Goal: Task Accomplishment & Management: Manage account settings

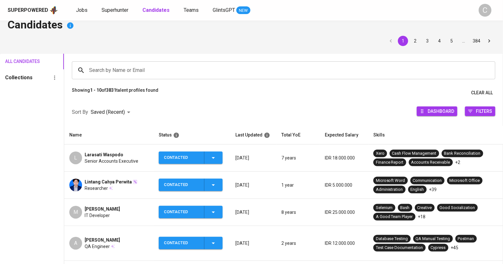
scroll to position [19, 0]
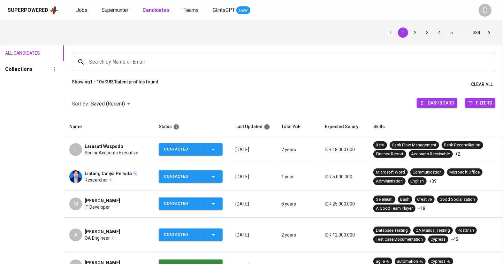
click at [138, 184] on td "Lintang Cahya Perwita Researcher" at bounding box center [108, 176] width 89 height 27
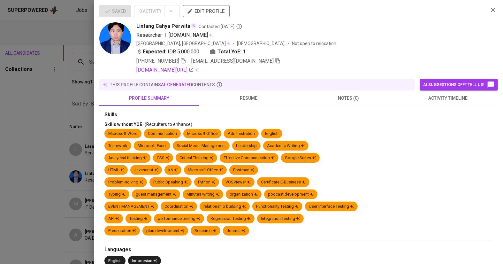
click at [276, 59] on icon "button" at bounding box center [278, 60] width 4 height 5
click at [42, 183] on div at bounding box center [251, 132] width 503 height 264
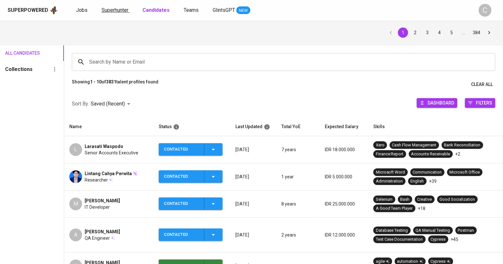
click at [119, 11] on span "Superhunter" at bounding box center [115, 10] width 27 height 6
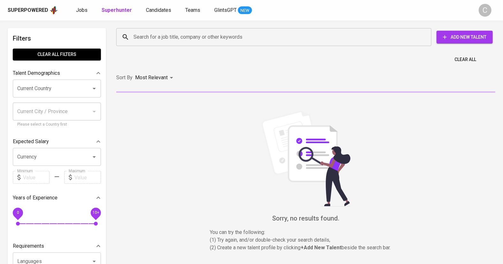
click at [161, 37] on input "Search for a job title, company or other keywords" at bounding box center [275, 37] width 287 height 12
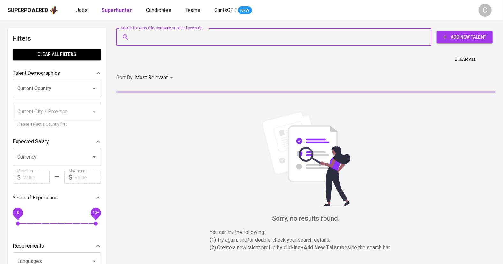
paste input "[EMAIL_ADDRESS][DOMAIN_NAME]"
type input "[EMAIL_ADDRESS][DOMAIN_NAME]"
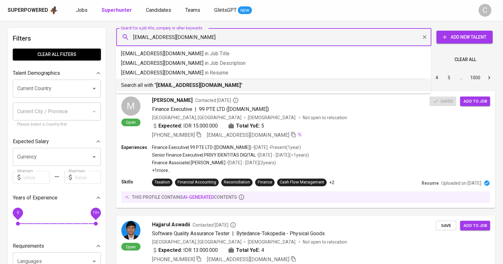
click at [185, 83] on b "[EMAIL_ADDRESS][DOMAIN_NAME]" at bounding box center [198, 85] width 85 height 6
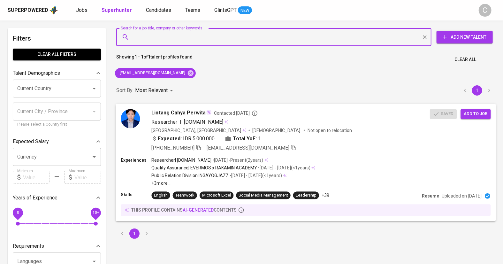
click at [483, 113] on span "Add to job" at bounding box center [476, 113] width 24 height 7
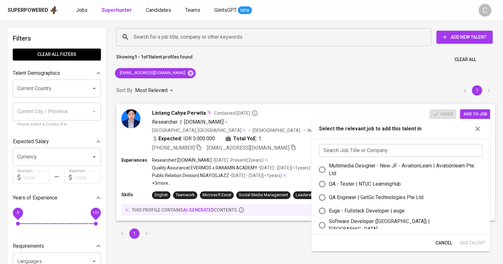
click at [415, 147] on input "text" at bounding box center [401, 150] width 164 height 13
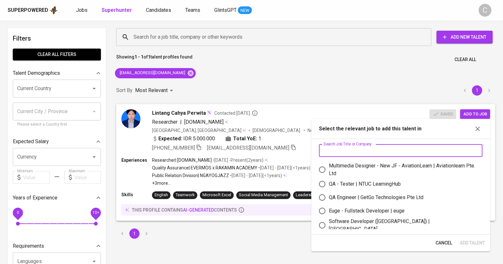
click at [372, 181] on div "QA - Tester | NTUC LearningHub" at bounding box center [365, 184] width 72 height 8
click at [329, 181] on input "QA - Tester | NTUC LearningHub" at bounding box center [322, 183] width 13 height 13
radio input "true"
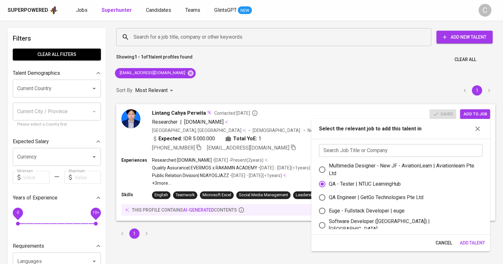
click at [474, 243] on span "Add Talent" at bounding box center [472, 243] width 25 height 8
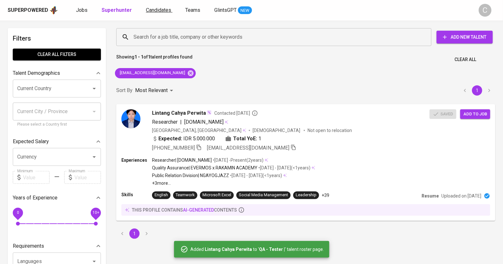
click at [148, 9] on span "Candidates" at bounding box center [158, 10] width 25 height 6
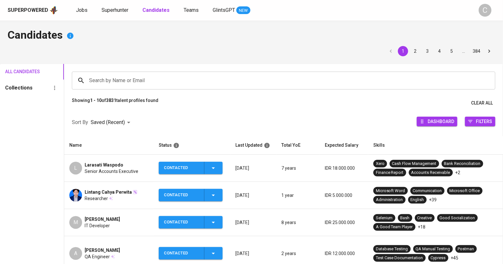
click at [138, 199] on div "Lintang Cahya Perwita Researcher" at bounding box center [108, 195] width 79 height 13
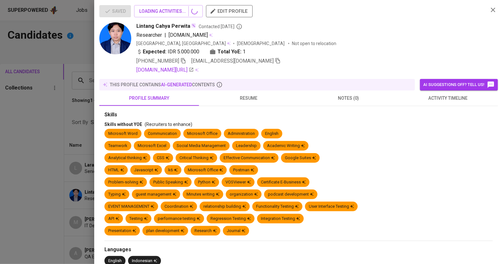
click at [48, 224] on div at bounding box center [251, 132] width 503 height 264
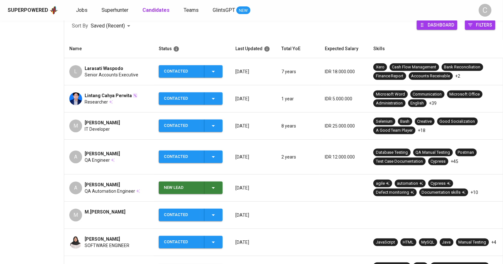
scroll to position [105, 0]
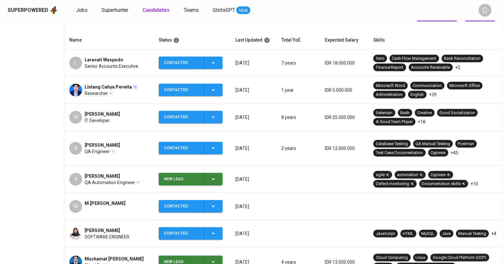
click at [137, 200] on div "[PERSON_NAME][PERSON_NAME]" at bounding box center [108, 206] width 79 height 13
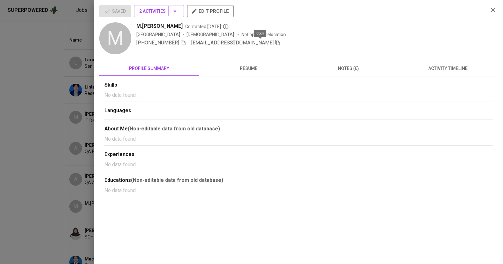
click at [275, 42] on icon "button" at bounding box center [278, 43] width 6 height 6
click at [37, 185] on div at bounding box center [251, 132] width 503 height 264
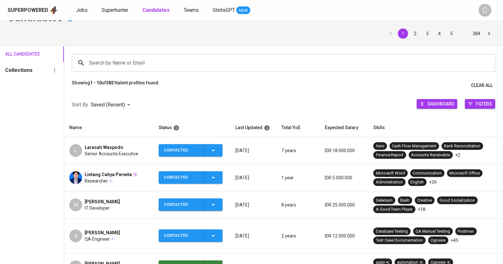
scroll to position [17, 0]
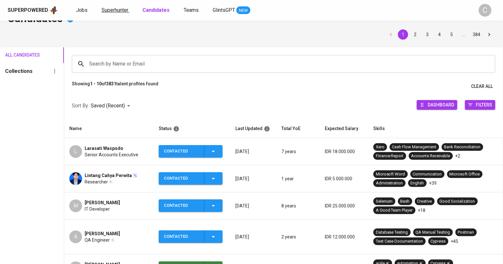
click at [114, 8] on span "Superhunter" at bounding box center [115, 10] width 27 height 6
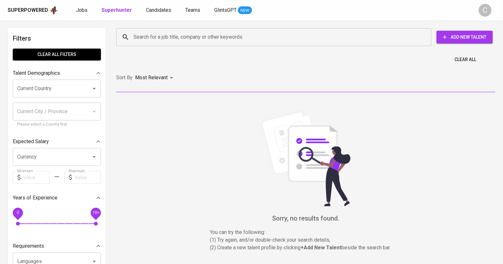
click at [175, 34] on input "Search for a job title, company or other keywords" at bounding box center [275, 37] width 287 height 12
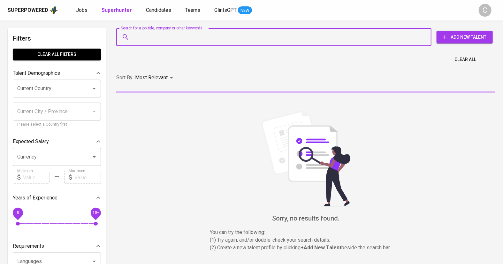
paste input "[EMAIL_ADDRESS][DOMAIN_NAME]"
type input "[EMAIL_ADDRESS][DOMAIN_NAME]"
click at [175, 34] on input "[EMAIL_ADDRESS][DOMAIN_NAME]" at bounding box center [275, 37] width 287 height 12
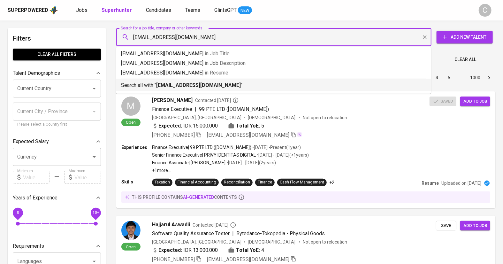
click at [172, 84] on b "[EMAIL_ADDRESS][DOMAIN_NAME]" at bounding box center [198, 85] width 85 height 6
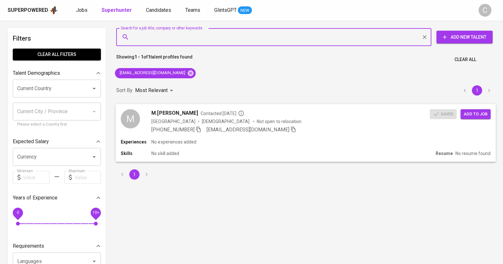
click at [480, 114] on span "Add to job" at bounding box center [476, 113] width 24 height 7
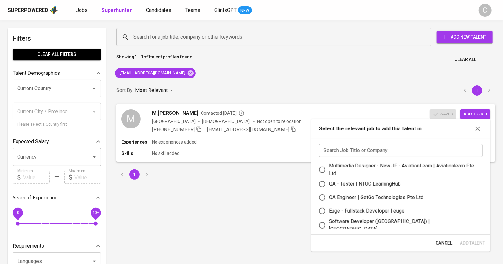
click at [369, 185] on div "QA - Tester | NTUC LearningHub" at bounding box center [365, 184] width 72 height 8
click at [329, 185] on input "QA - Tester | NTUC LearningHub" at bounding box center [322, 183] width 13 height 13
radio input "true"
click at [475, 243] on span "Add Talent" at bounding box center [472, 243] width 25 height 8
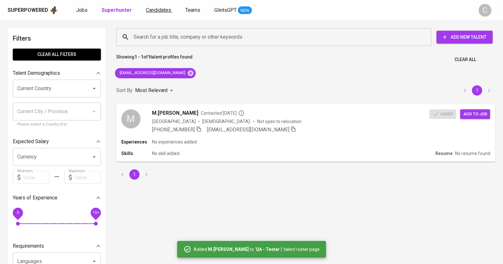
click at [155, 13] on link "Candidates" at bounding box center [159, 10] width 27 height 8
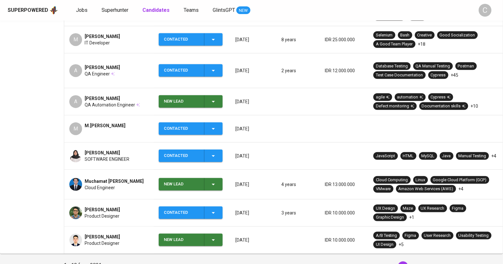
scroll to position [208, 0]
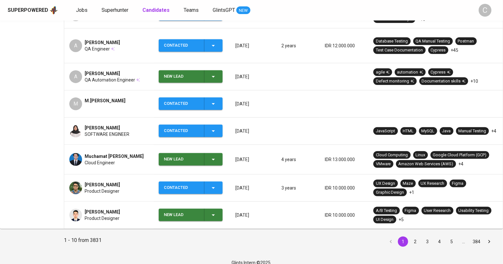
click at [125, 131] on span "SOFTWARE ENGINEER" at bounding box center [107, 134] width 45 height 6
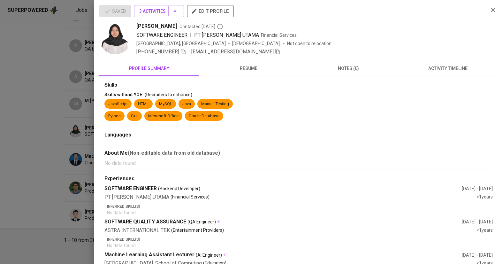
click at [275, 51] on icon "button" at bounding box center [278, 52] width 6 height 6
click at [46, 152] on div at bounding box center [251, 132] width 503 height 264
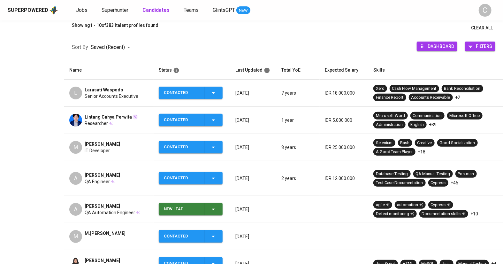
scroll to position [0, 0]
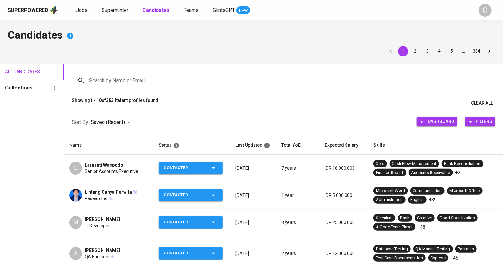
click at [114, 8] on span "Superhunter" at bounding box center [115, 10] width 27 height 6
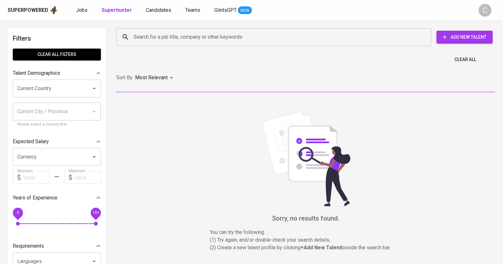
click at [175, 34] on input "Search for a job title, company or other keywords" at bounding box center [275, 37] width 287 height 12
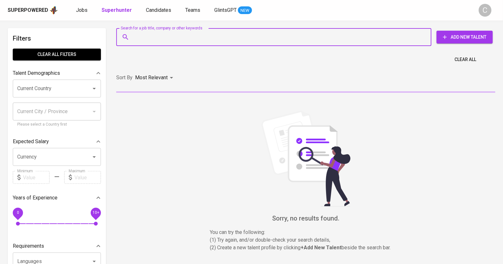
paste input "[EMAIL_ADDRESS][DOMAIN_NAME]"
type input "[EMAIL_ADDRESS][DOMAIN_NAME]"
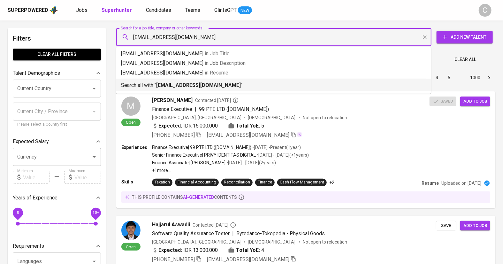
click at [173, 85] on b "[EMAIL_ADDRESS][DOMAIN_NAME]" at bounding box center [198, 85] width 85 height 6
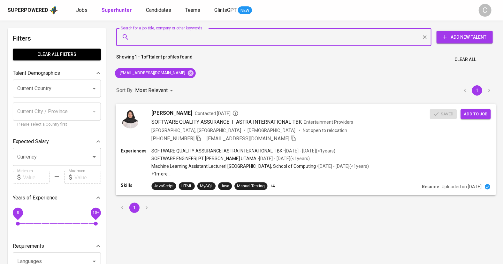
click at [481, 113] on span "Add to job" at bounding box center [476, 113] width 24 height 7
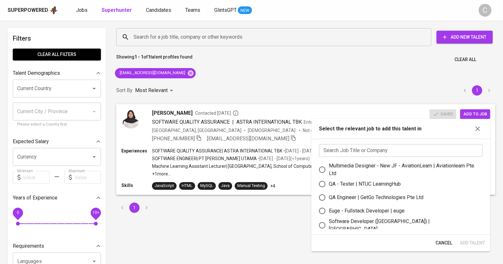
click at [393, 184] on div "QA - Tester | NTUC LearningHub" at bounding box center [365, 184] width 72 height 8
click at [329, 184] on input "QA - Tester | NTUC LearningHub" at bounding box center [322, 183] width 13 height 13
radio input "true"
click at [474, 240] on span "Add Talent" at bounding box center [472, 243] width 25 height 8
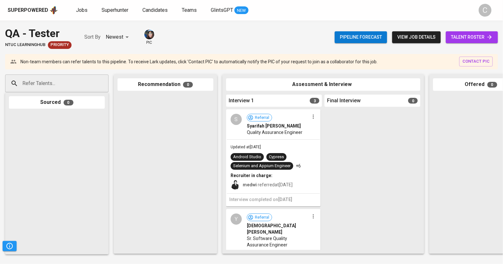
click at [472, 32] on link "talent roster" at bounding box center [472, 37] width 52 height 12
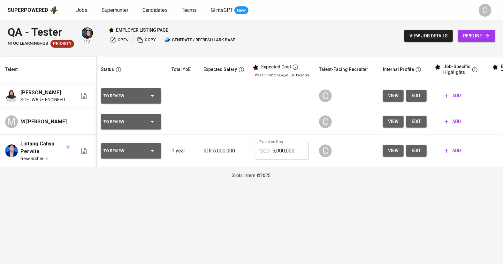
click at [472, 0] on html "Superpowered Jobs Superhunter Candidates Teams GlintsGPT NEW C QA - Tester NTUC…" at bounding box center [251, 92] width 503 height 184
